Goal: Task Accomplishment & Management: Manage account settings

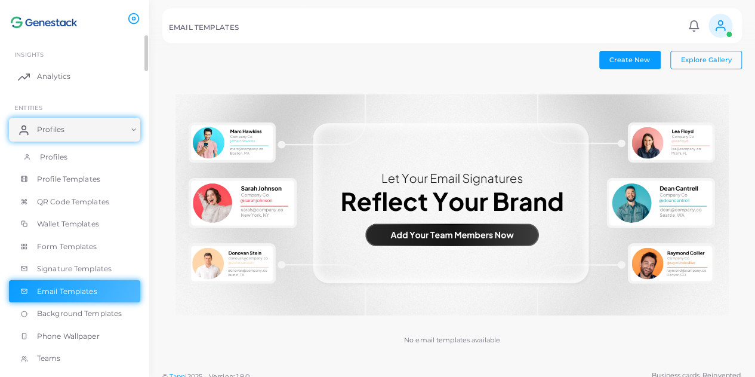
scroll to position [1, 0]
click at [85, 75] on link "Analytics" at bounding box center [74, 76] width 131 height 24
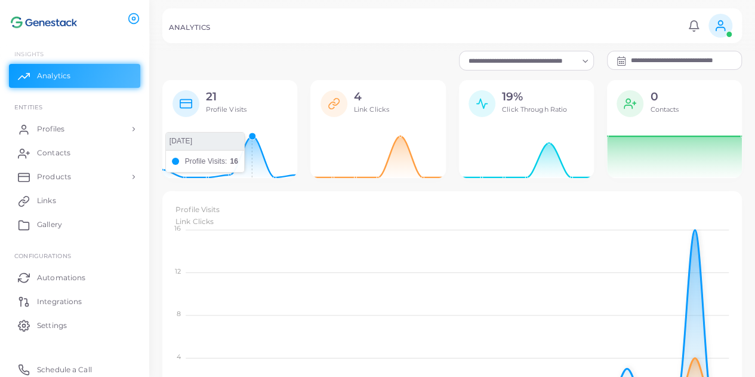
click at [249, 150] on icon at bounding box center [229, 154] width 135 height 48
click at [185, 106] on rect at bounding box center [185, 103] width 11 height 8
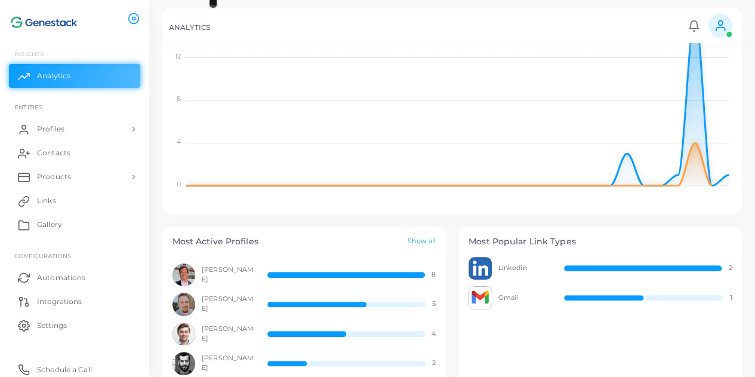
scroll to position [287, 0]
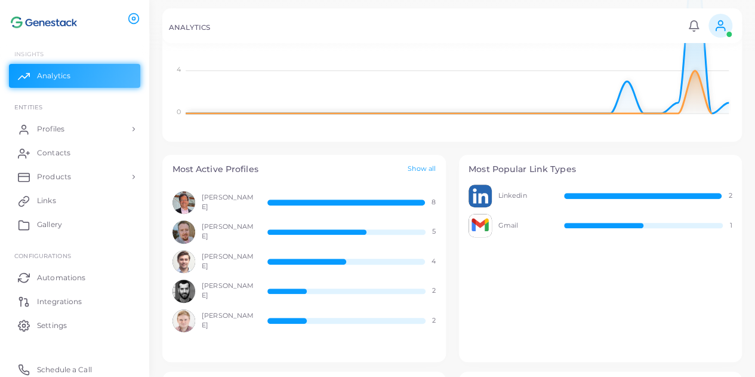
click at [428, 201] on div "[PERSON_NAME] 8" at bounding box center [304, 202] width 264 height 23
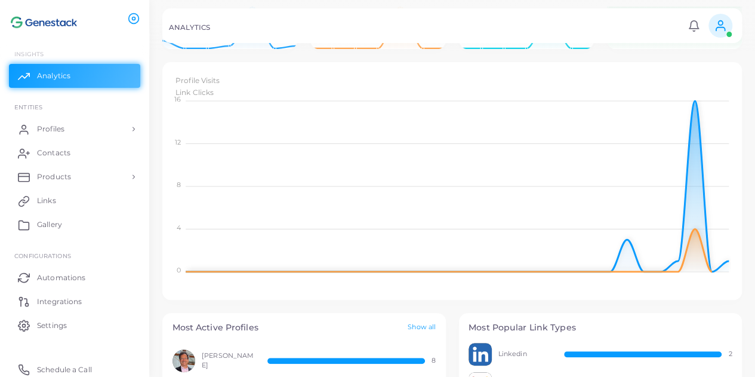
scroll to position [44, 0]
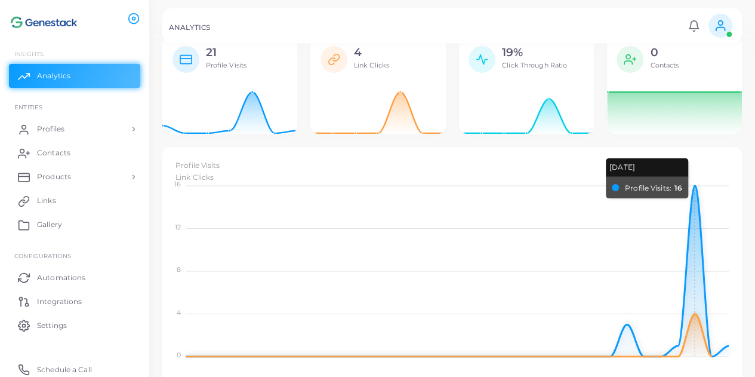
click at [695, 219] on foreignobject "Profile Visits Link Clicks" at bounding box center [452, 260] width 560 height 209
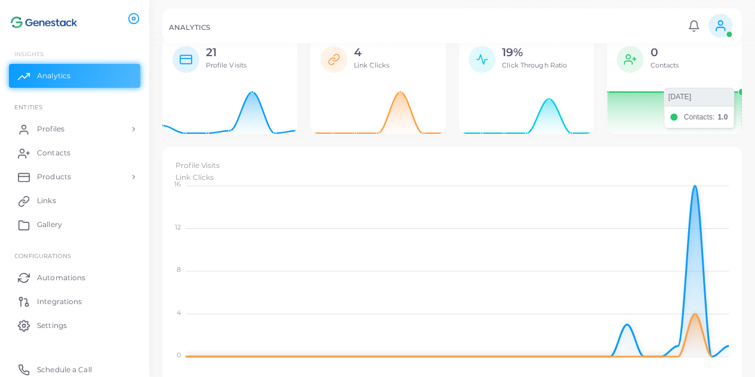
scroll to position [0, 0]
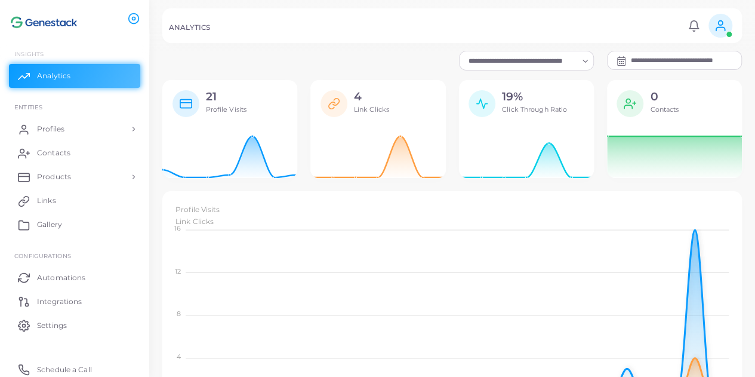
click at [255, 115] on div "21 Profile Visits" at bounding box center [243, 106] width 88 height 33
click at [257, 141] on icon at bounding box center [229, 154] width 135 height 48
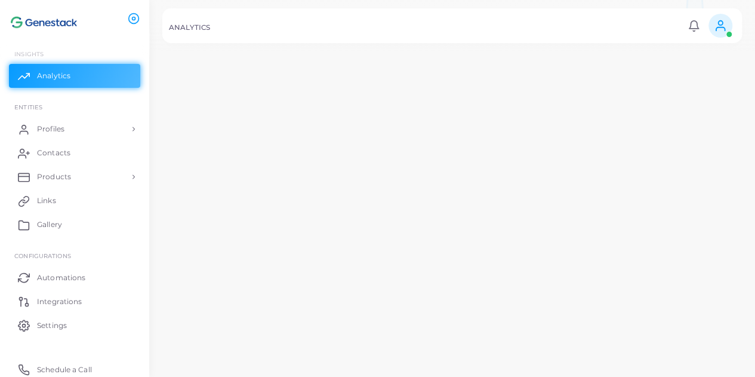
scroll to position [297, 0]
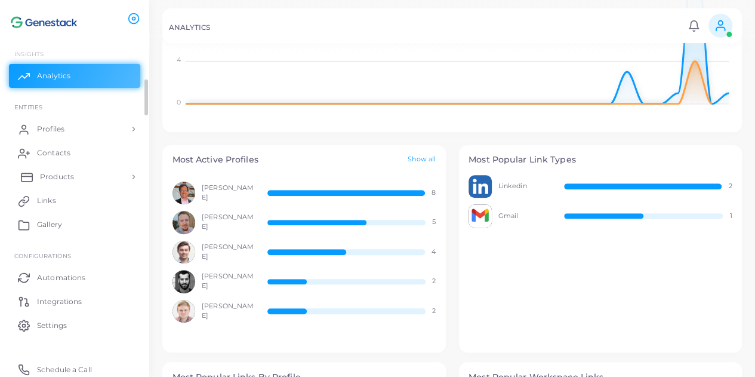
click at [96, 175] on link "Products" at bounding box center [74, 177] width 131 height 24
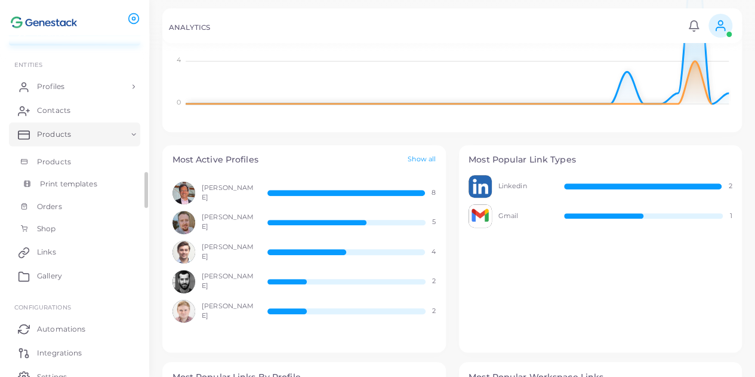
scroll to position [97, 0]
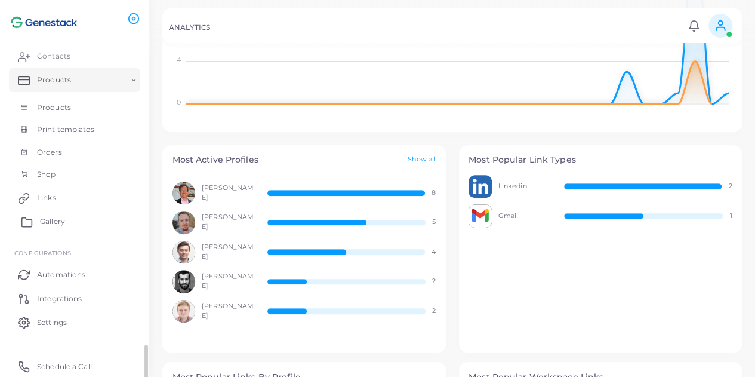
click at [67, 217] on link "Gallery" at bounding box center [74, 221] width 131 height 24
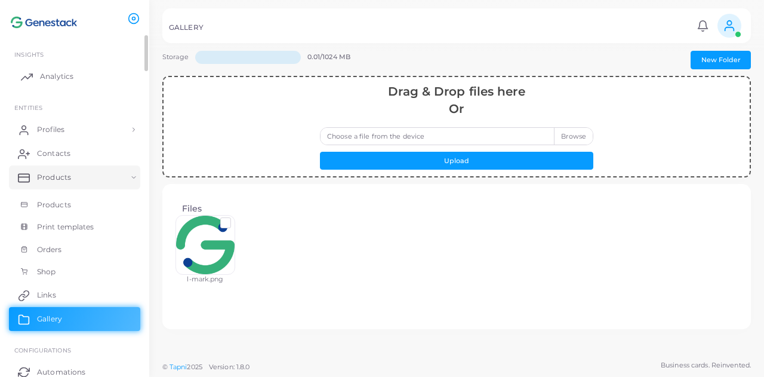
click at [91, 75] on link "Analytics" at bounding box center [74, 76] width 131 height 24
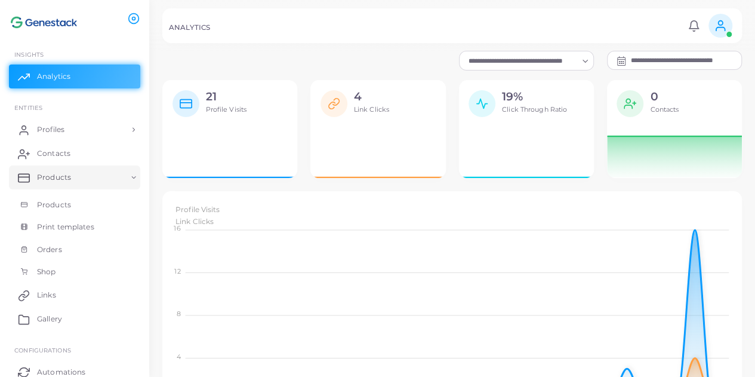
scroll to position [10, 10]
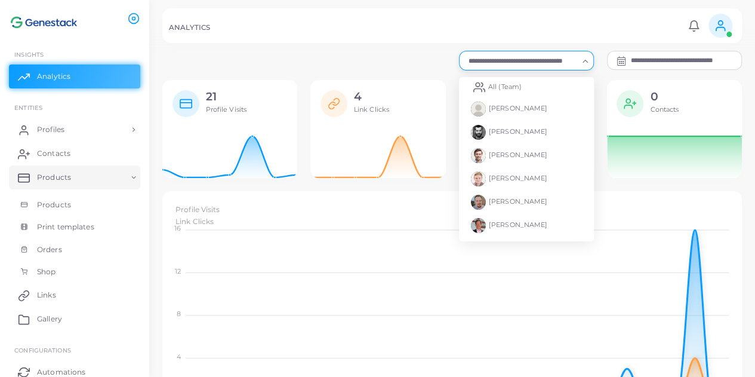
click at [568, 56] on input "Search for option" at bounding box center [520, 60] width 113 height 13
click at [539, 217] on li "[PERSON_NAME]" at bounding box center [526, 225] width 135 height 23
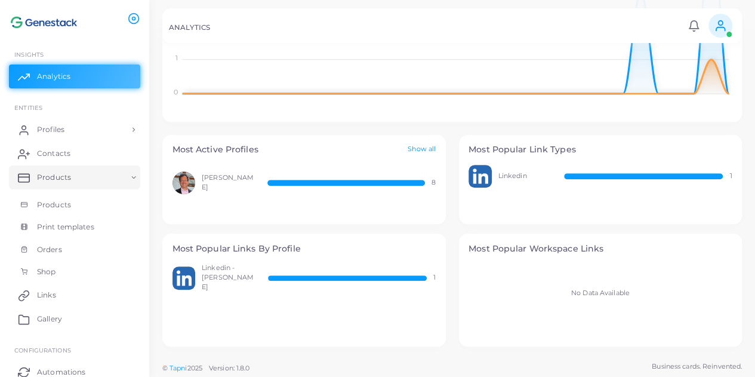
click at [426, 151] on link "Show all" at bounding box center [422, 149] width 28 height 10
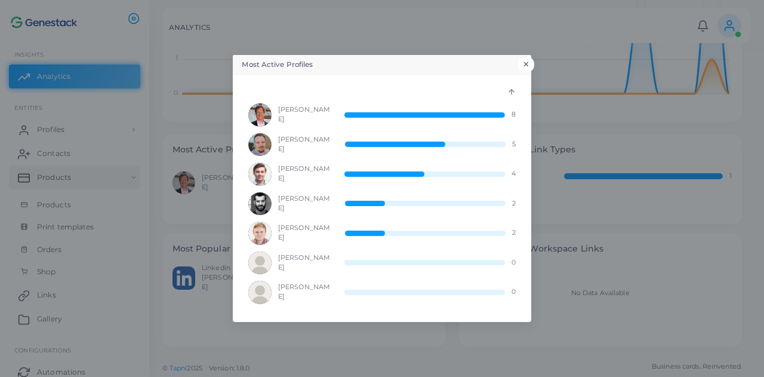
click at [527, 61] on button "×" at bounding box center [526, 65] width 16 height 16
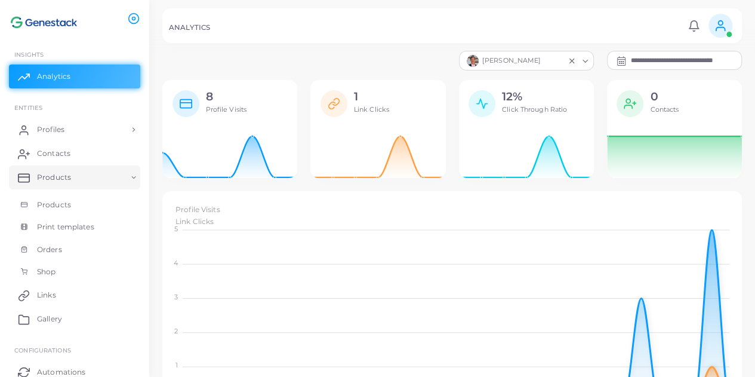
click at [568, 60] on icon "Clear Selected" at bounding box center [572, 61] width 8 height 8
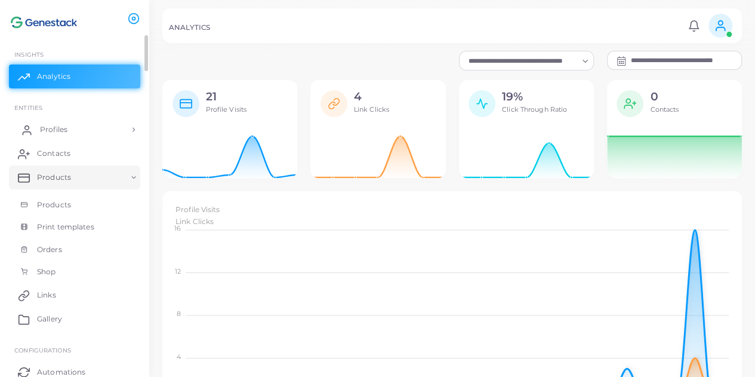
click at [64, 124] on span "Profiles" at bounding box center [53, 129] width 27 height 11
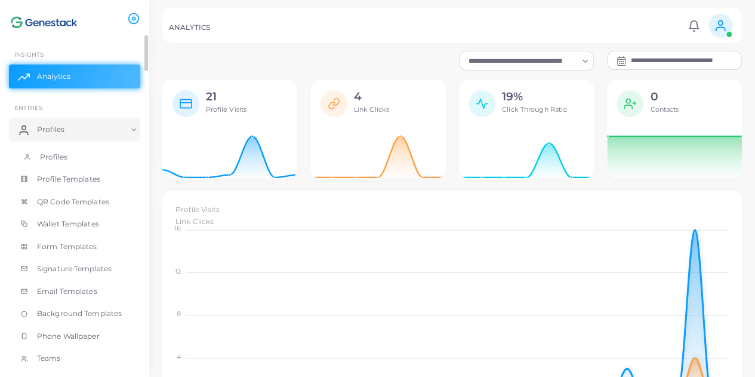
click at [67, 159] on link "Profiles" at bounding box center [74, 157] width 131 height 23
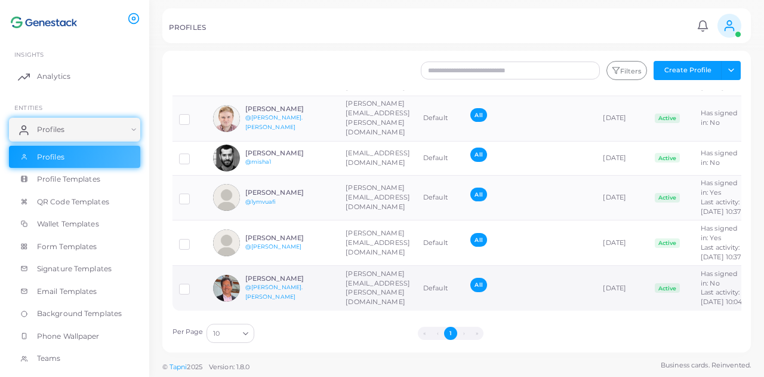
click at [417, 269] on td "[PERSON_NAME][EMAIL_ADDRESS][PERSON_NAME][DOMAIN_NAME]" at bounding box center [378, 288] width 78 height 45
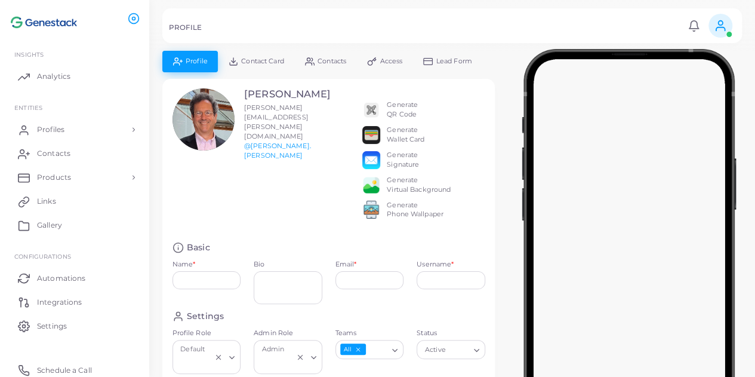
type input "**********"
type textarea "**********"
type input "**********"
click at [459, 58] on span "Lead Form" at bounding box center [454, 61] width 36 height 7
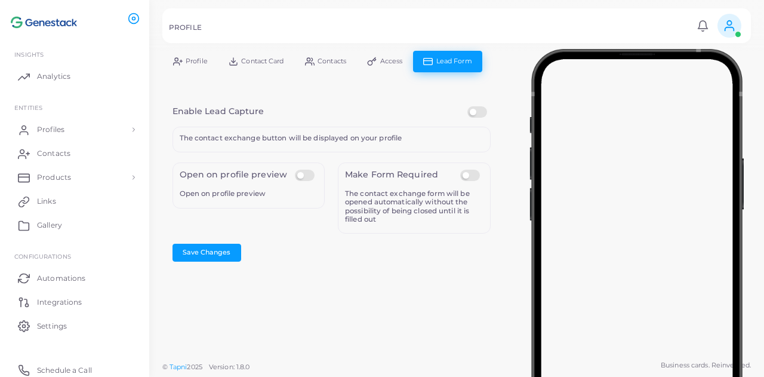
click at [304, 169] on label at bounding box center [306, 169] width 23 height 0
click at [315, 60] on link "Contacts" at bounding box center [325, 61] width 62 height 21
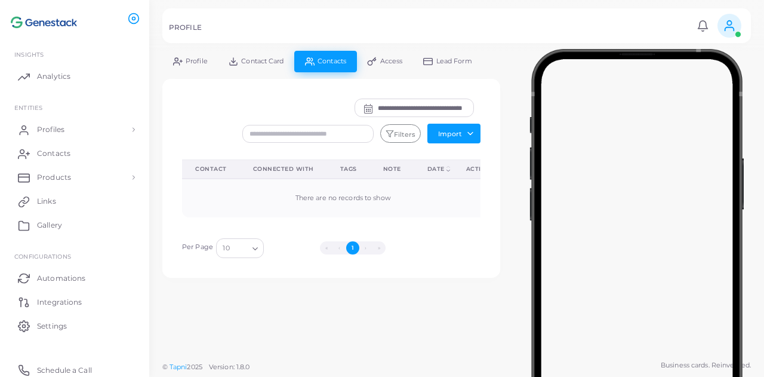
click at [457, 69] on link "Lead Form" at bounding box center [448, 61] width 70 height 21
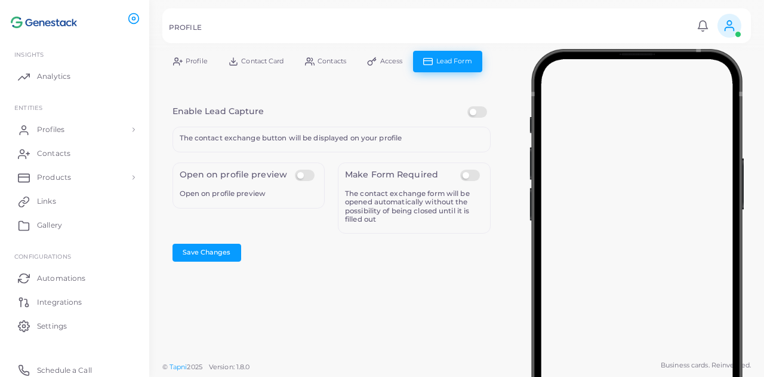
click at [197, 53] on link "Profile" at bounding box center [190, 61] width 56 height 21
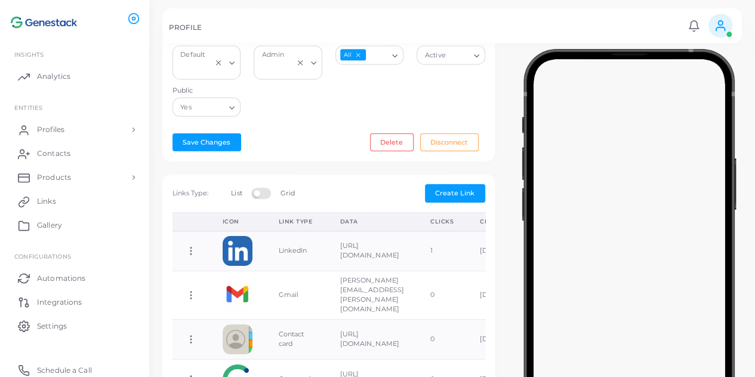
scroll to position [423, 0]
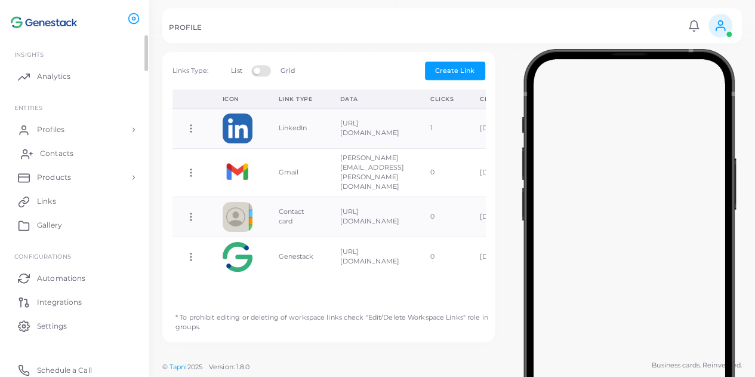
click at [107, 160] on link "Contacts" at bounding box center [74, 153] width 131 height 24
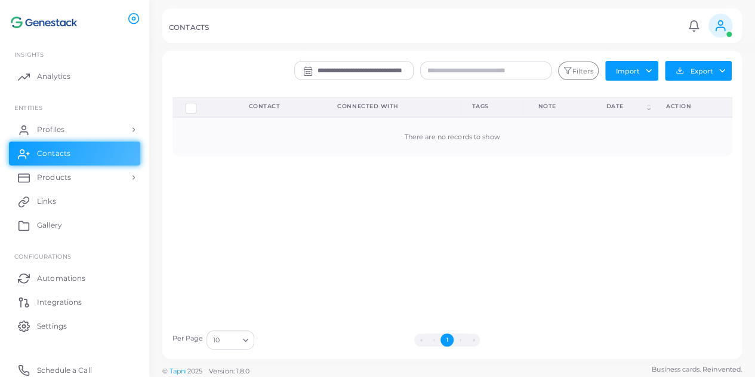
click at [383, 63] on input "**********" at bounding box center [364, 70] width 95 height 18
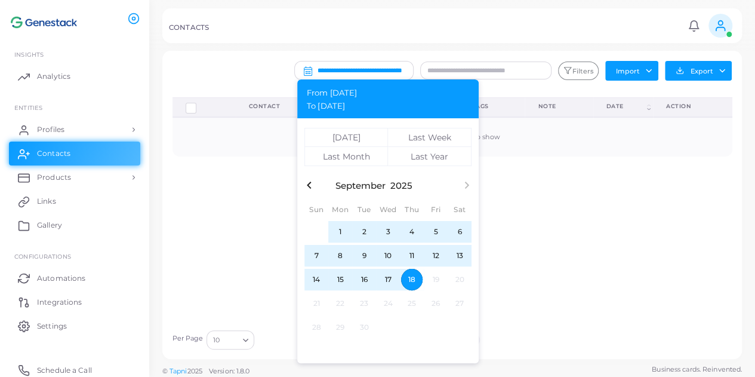
click at [537, 197] on div "Delete Connections Manage Connections Show Selections Contact Connected With Ta…" at bounding box center [452, 210] width 573 height 226
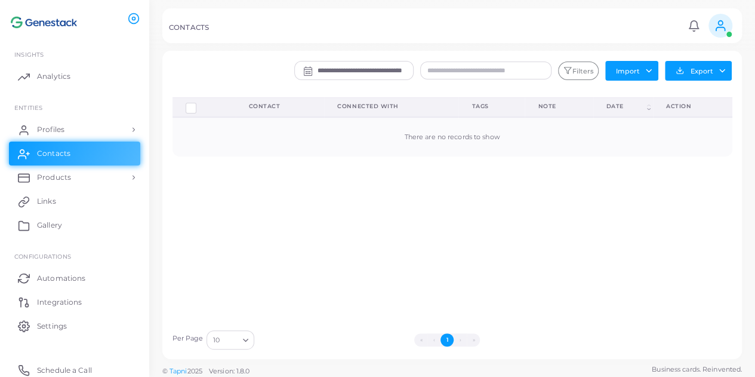
scroll to position [3, 0]
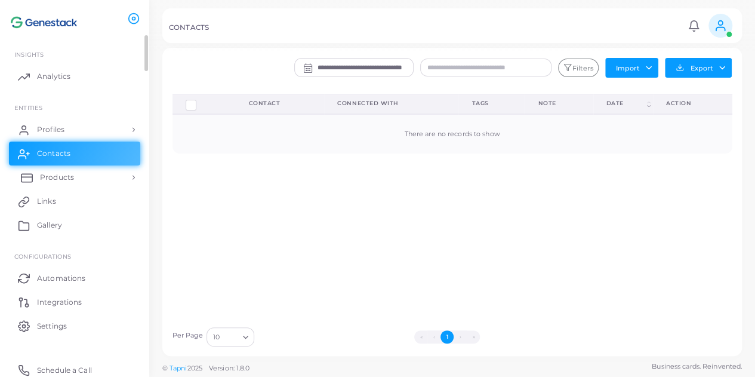
click at [97, 179] on link "Products" at bounding box center [74, 177] width 131 height 24
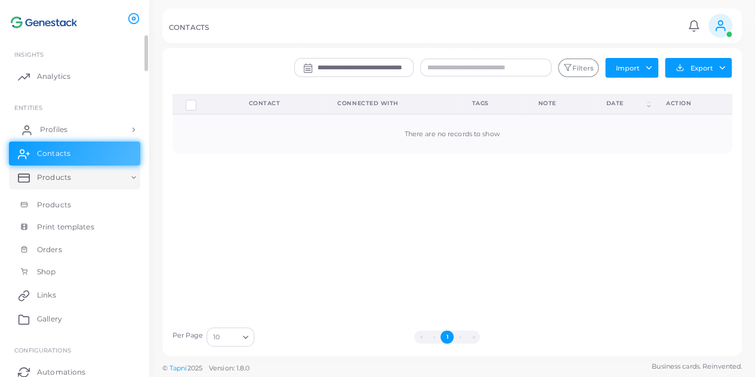
click at [101, 125] on link "Profiles" at bounding box center [74, 130] width 131 height 24
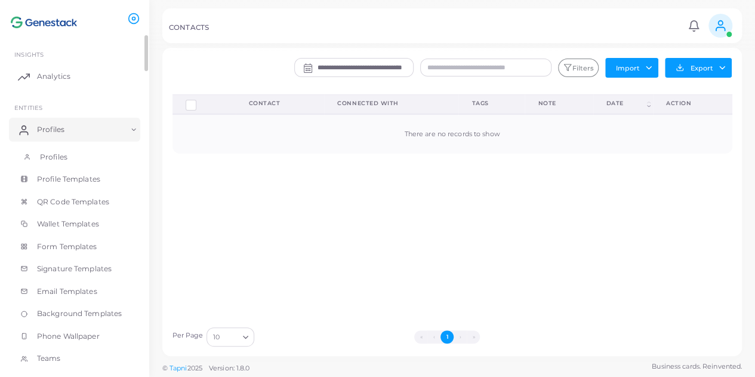
click at [85, 151] on link "Profiles" at bounding box center [74, 157] width 131 height 23
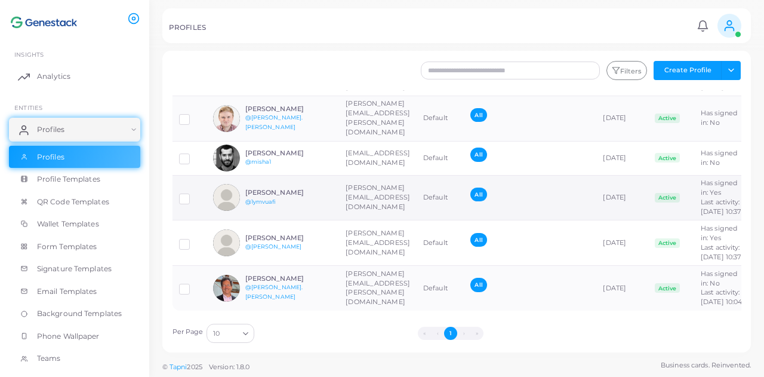
scroll to position [109, 0]
click at [13, 26] on img at bounding box center [44, 22] width 66 height 22
